Goal: Information Seeking & Learning: Check status

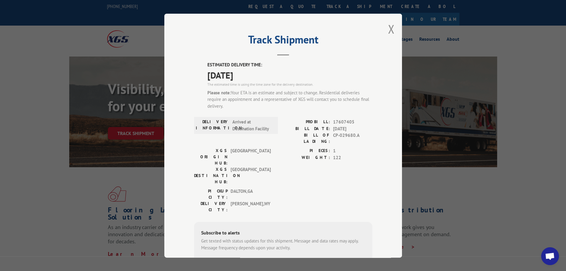
click at [359, 101] on div "Please note: Your ETA is an estimate and subject to change. Residential deliver…" at bounding box center [290, 99] width 165 height 20
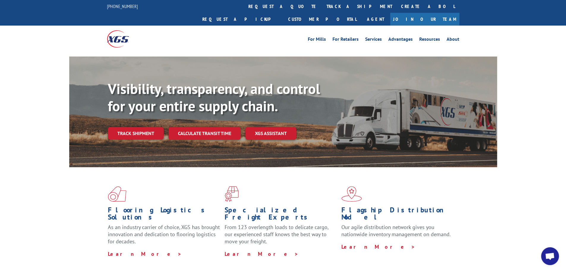
drag, startPoint x: 467, startPoint y: 1, endPoint x: 146, endPoint y: 23, distance: 321.6
click at [209, 56] on div "Visibility, transparency, and control for your entire supply chain. Track shipm…" at bounding box center [283, 117] width 428 height 122
drag, startPoint x: 286, startPoint y: 1, endPoint x: 524, endPoint y: 153, distance: 282.1
click at [524, 153] on div "Visibility, transparency, and control for your entire supply chain. Track shipm…" at bounding box center [283, 117] width 566 height 122
click at [139, 127] on link "Track shipment" at bounding box center [136, 133] width 56 height 12
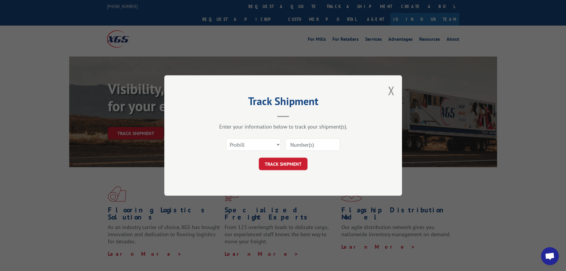
click at [315, 141] on input at bounding box center [312, 144] width 55 height 12
click at [314, 147] on input at bounding box center [312, 144] width 55 height 12
paste input "17607405"
type input "17607405"
click at [276, 167] on button "TRACK SHIPMENT" at bounding box center [283, 164] width 49 height 12
